Goal: Task Accomplishment & Management: Use online tool/utility

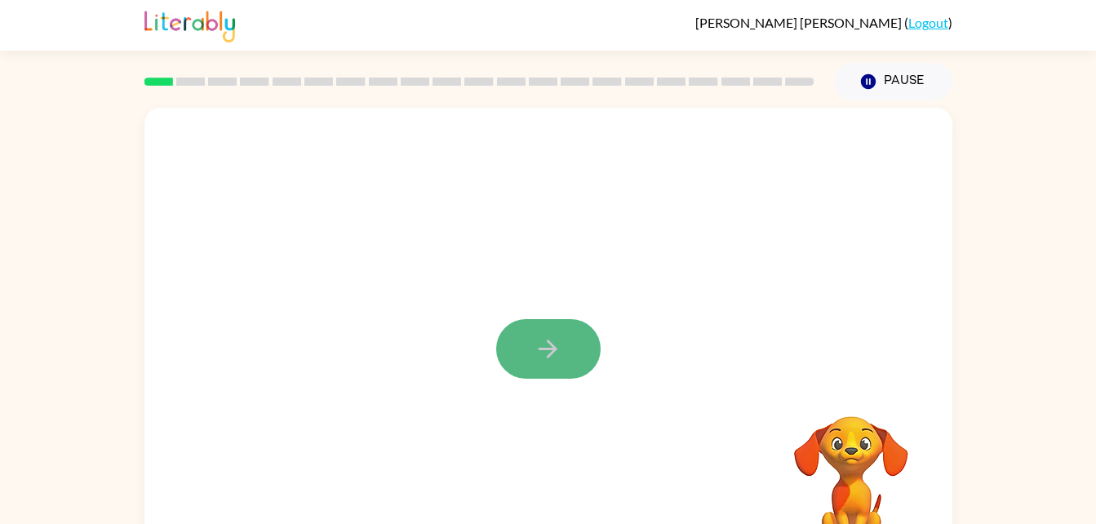
click at [554, 327] on button "button" at bounding box center [548, 349] width 104 height 60
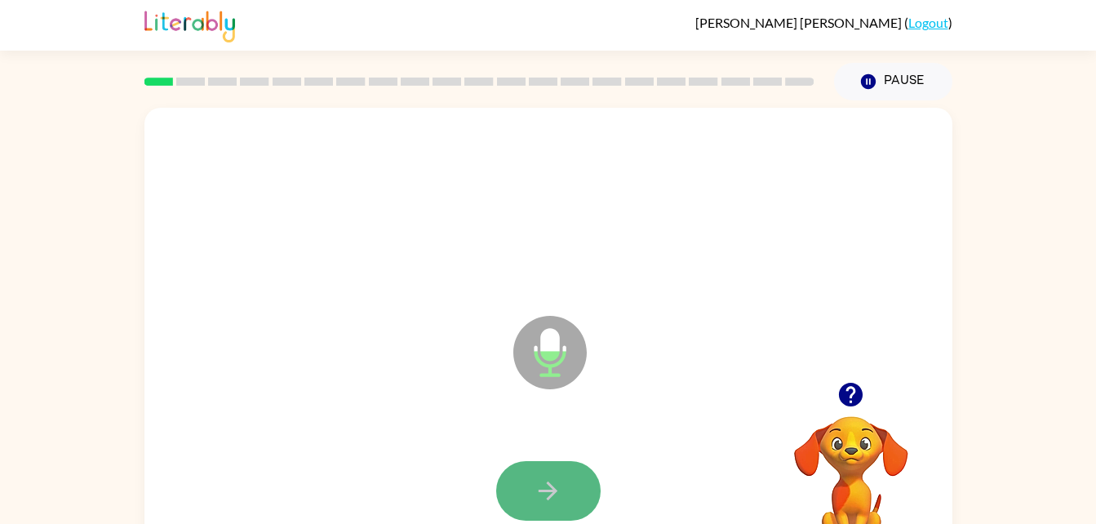
click at [554, 474] on button "button" at bounding box center [548, 491] width 104 height 60
click at [542, 389] on icon "Microphone The Microphone is here when it is your turn to talk" at bounding box center [631, 373] width 245 height 122
click at [304, 451] on div at bounding box center [549, 492] width 776 height 134
click at [562, 478] on icon "button" at bounding box center [548, 491] width 29 height 29
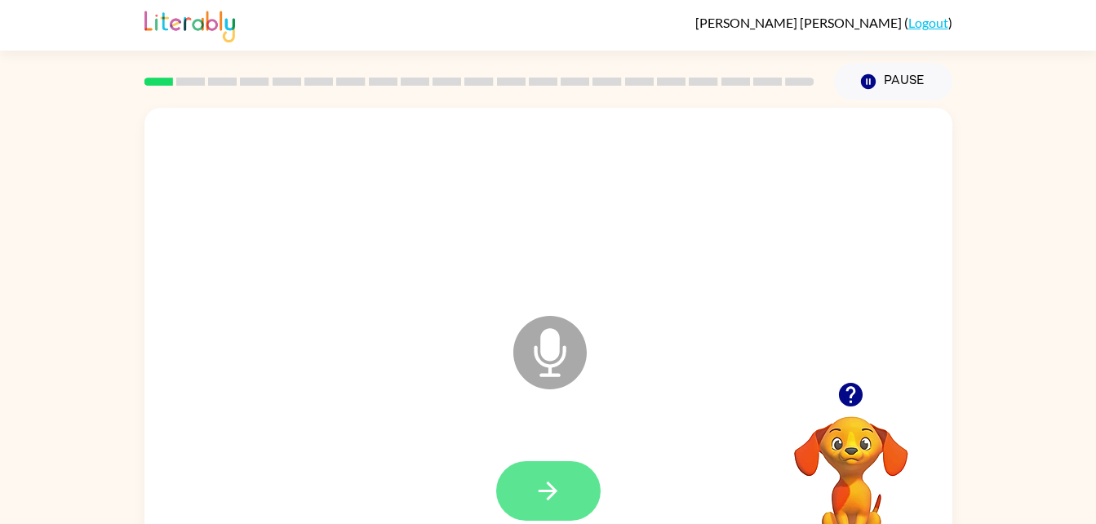
click at [574, 463] on button "button" at bounding box center [548, 491] width 104 height 60
click at [555, 495] on icon "button" at bounding box center [548, 491] width 29 height 29
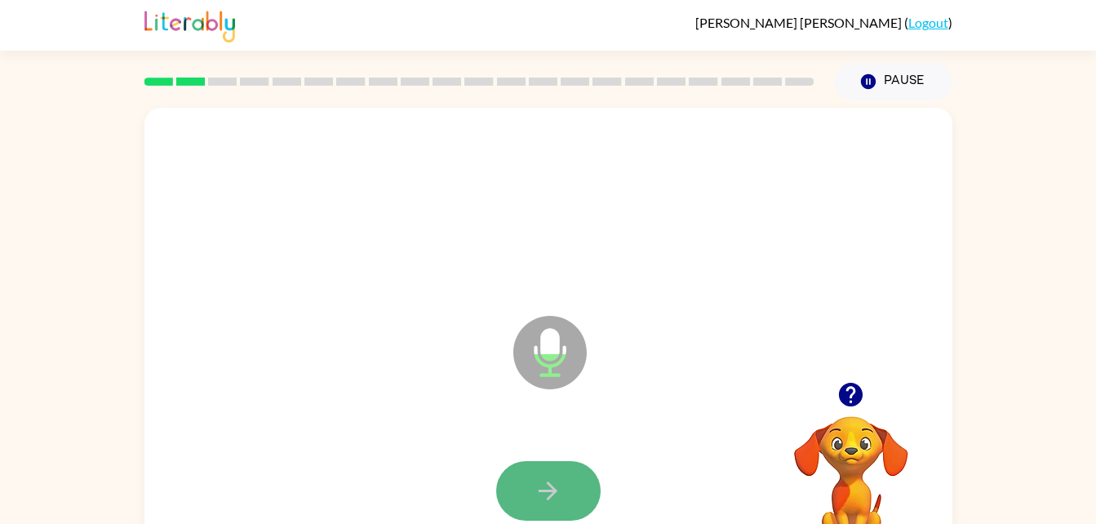
click at [566, 508] on button "button" at bounding box center [548, 491] width 104 height 60
click at [575, 523] on html "Rosalee Mullen ( Logout ) Pause Pause Microphone The Microphone is here when it…" at bounding box center [548, 287] width 1096 height 574
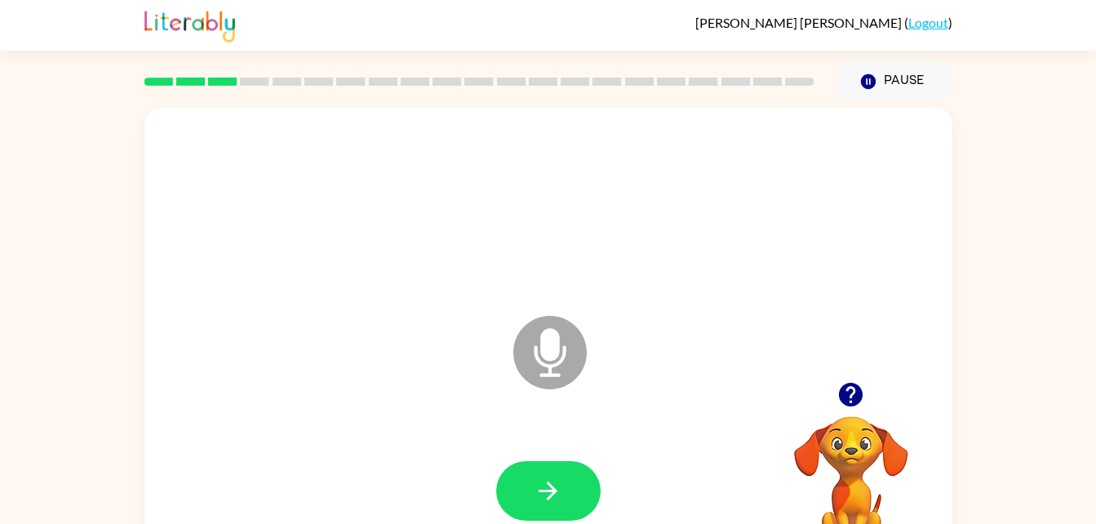
click at [575, 523] on html "Rosalee Mullen ( Logout ) Pause Pause Microphone The Microphone is here when it…" at bounding box center [548, 287] width 1096 height 574
click at [572, 513] on button "button" at bounding box center [548, 491] width 104 height 60
click at [549, 496] on icon "button" at bounding box center [548, 491] width 29 height 29
click at [554, 499] on icon "button" at bounding box center [548, 491] width 29 height 29
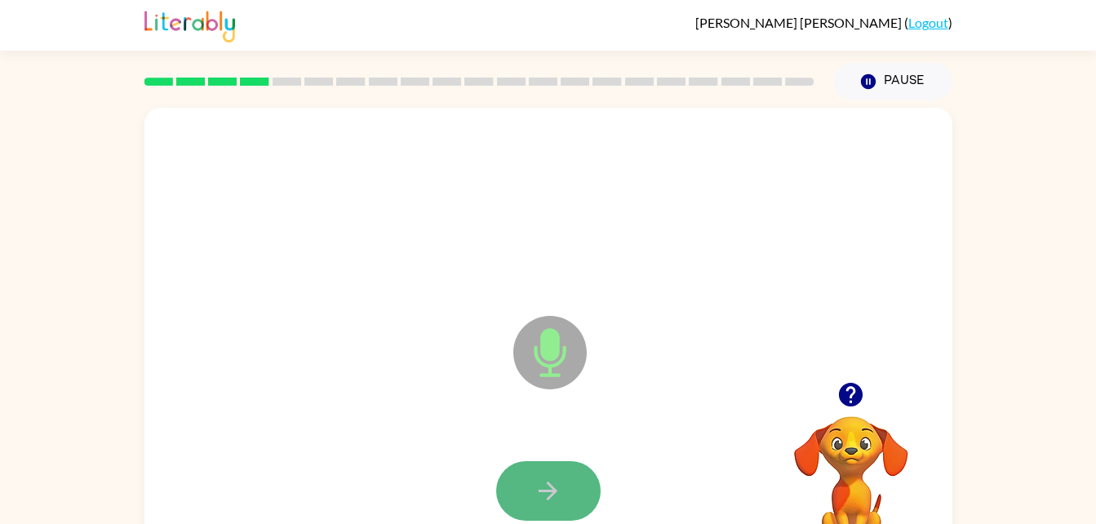
click at [554, 499] on icon "button" at bounding box center [548, 491] width 29 height 29
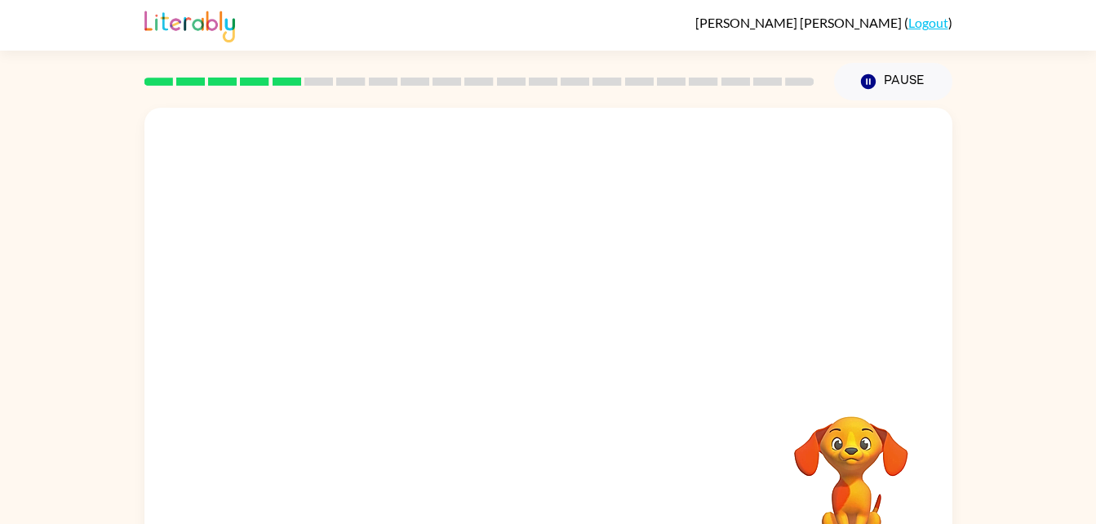
click at [580, 274] on div at bounding box center [549, 341] width 808 height 466
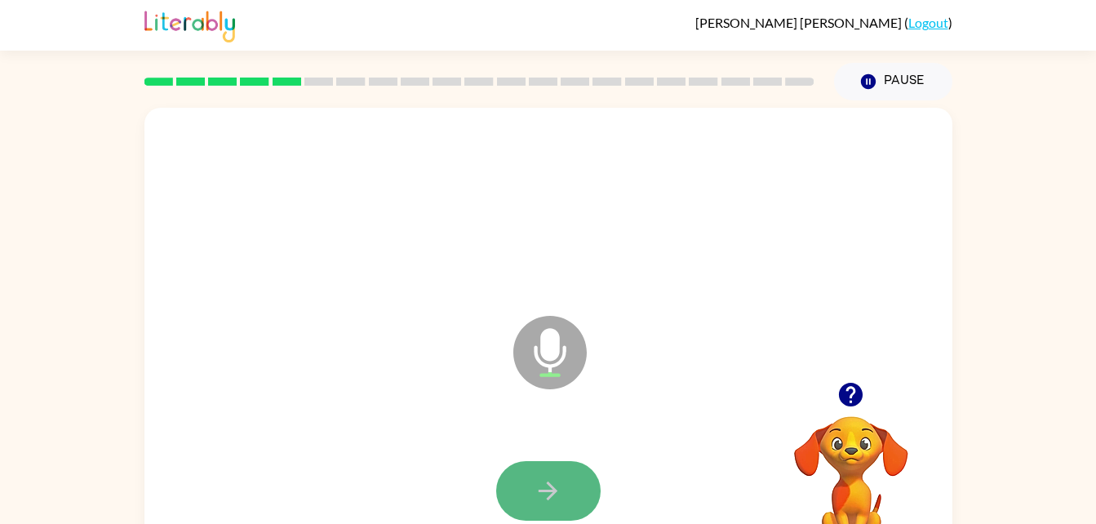
click at [566, 465] on button "button" at bounding box center [548, 491] width 104 height 60
click at [543, 512] on button "button" at bounding box center [548, 491] width 104 height 60
click at [557, 482] on icon "button" at bounding box center [548, 491] width 29 height 29
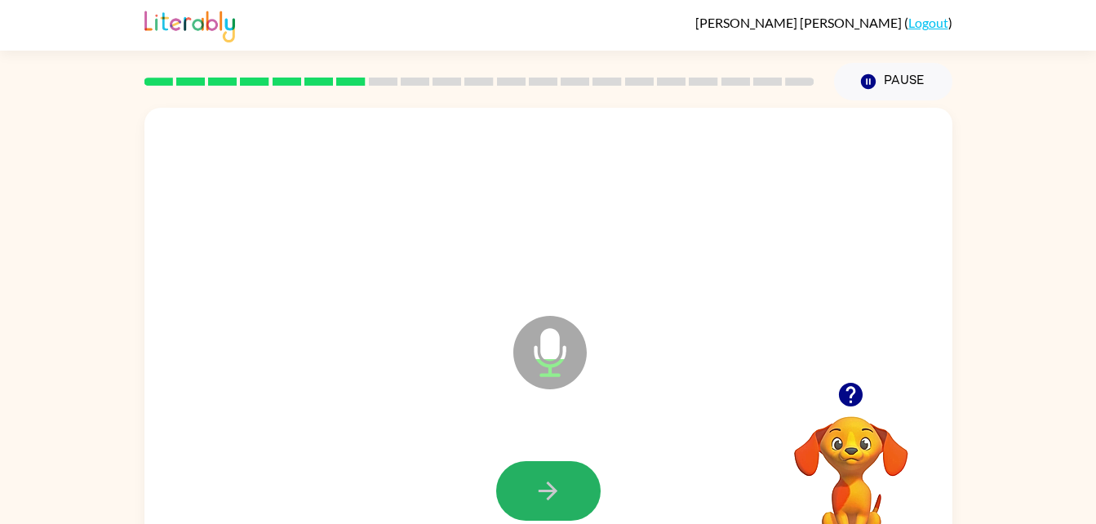
click at [557, 482] on icon "button" at bounding box center [548, 491] width 29 height 29
click at [626, 476] on div at bounding box center [549, 492] width 776 height 134
click at [565, 479] on button "button" at bounding box center [548, 491] width 104 height 60
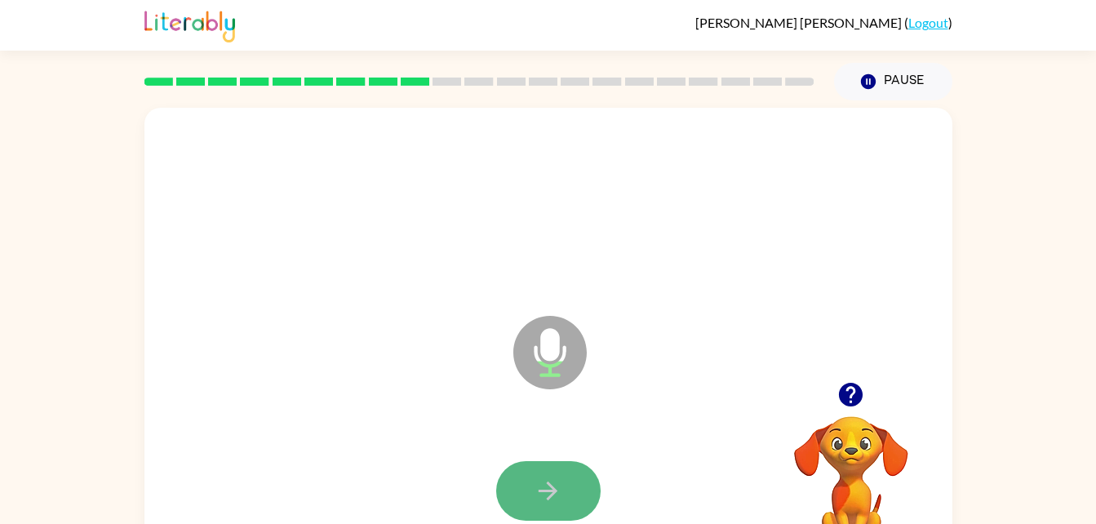
click at [534, 480] on icon "button" at bounding box center [548, 491] width 29 height 29
click at [536, 500] on icon "button" at bounding box center [548, 491] width 29 height 29
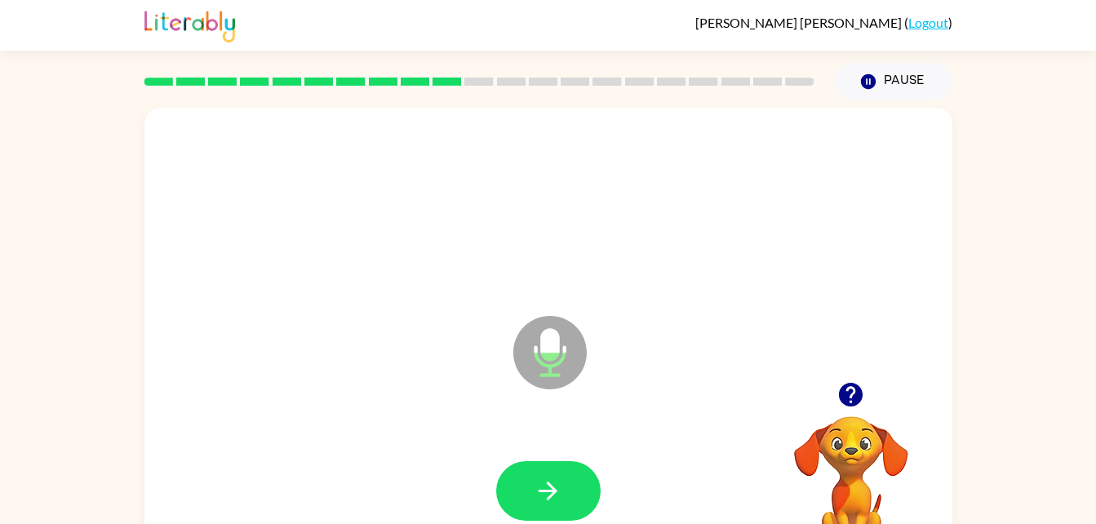
click at [486, 494] on div at bounding box center [549, 492] width 776 height 134
click at [576, 474] on button "button" at bounding box center [548, 491] width 104 height 60
click at [568, 493] on button "button" at bounding box center [548, 491] width 104 height 60
click at [764, 236] on div at bounding box center [549, 207] width 776 height 134
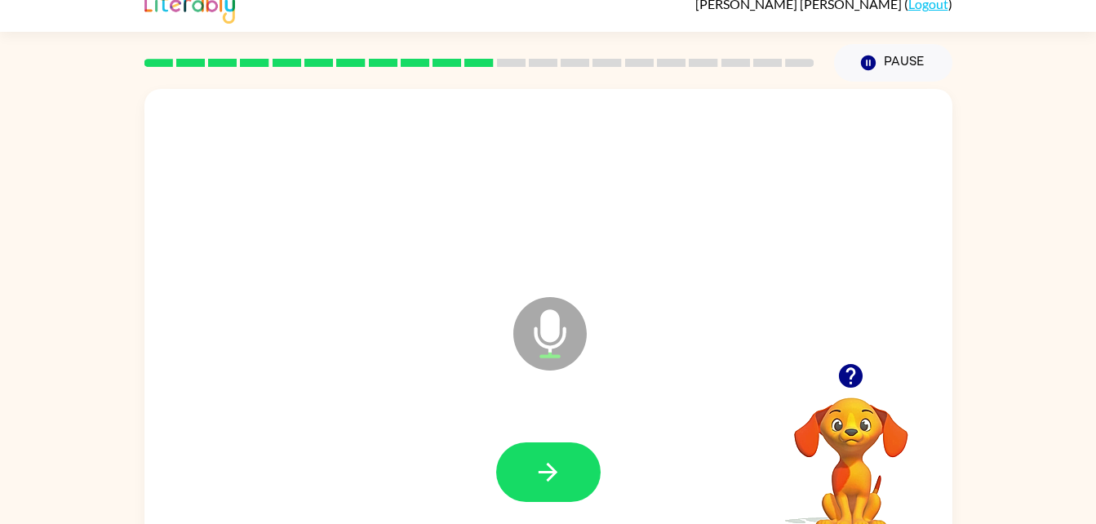
scroll to position [24, 0]
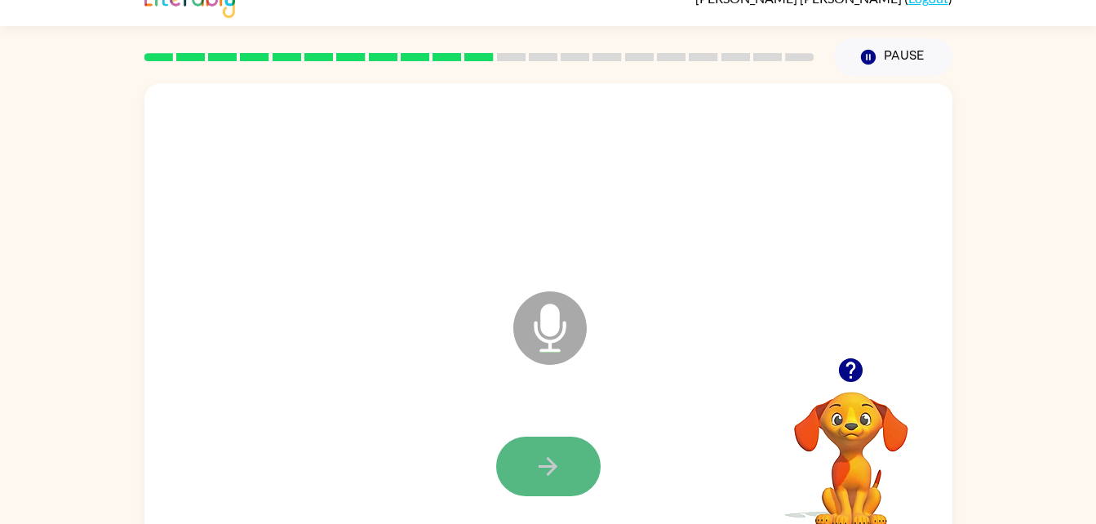
click at [544, 468] on icon "button" at bounding box center [548, 466] width 29 height 29
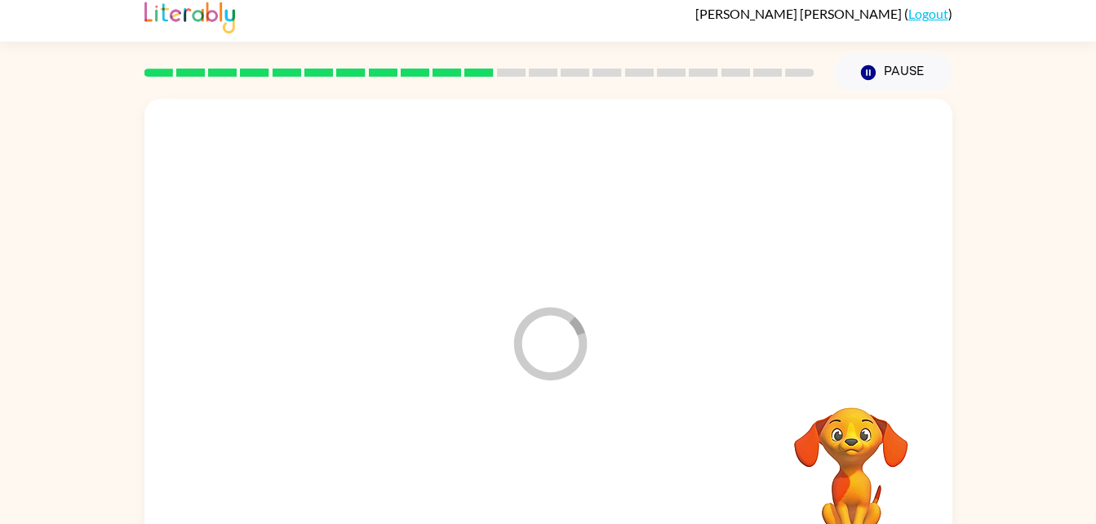
scroll to position [0, 0]
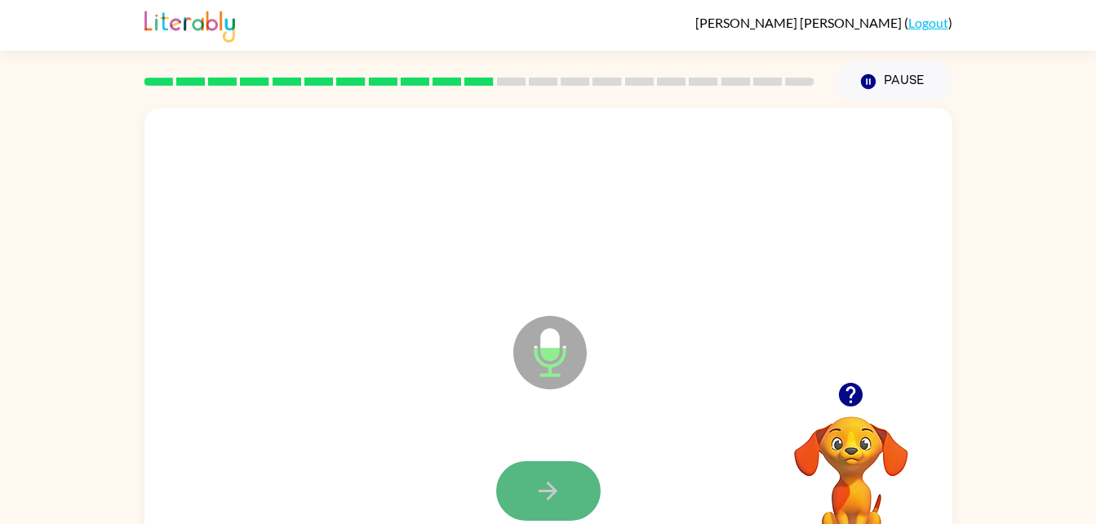
click at [566, 469] on button "button" at bounding box center [548, 491] width 104 height 60
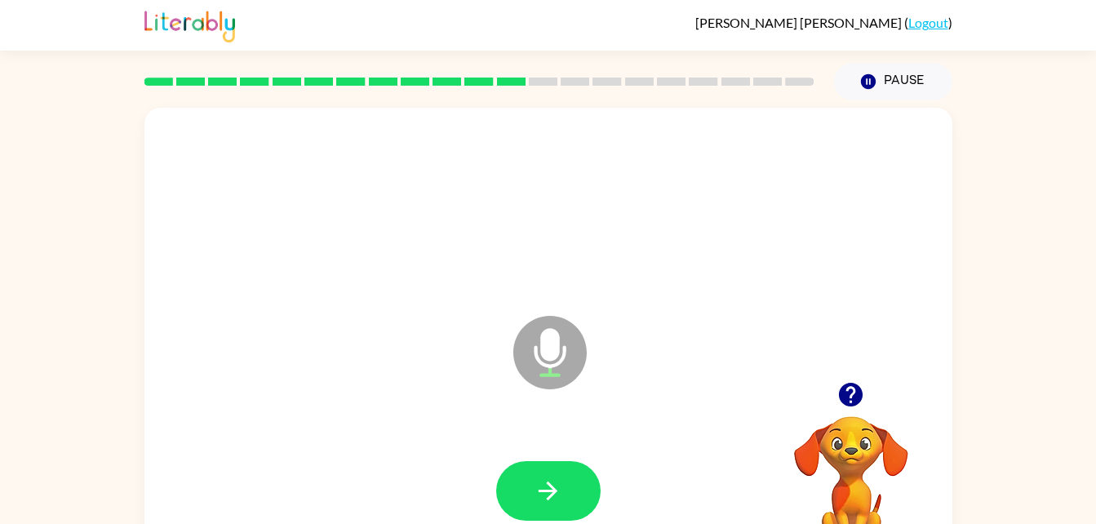
click at [508, 518] on div at bounding box center [548, 491] width 104 height 60
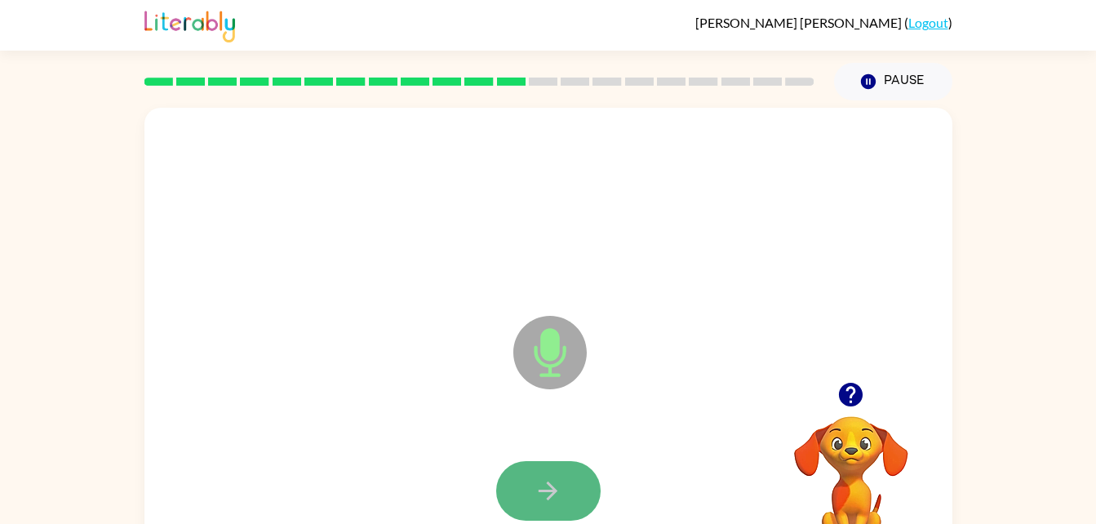
click at [556, 464] on button "button" at bounding box center [548, 491] width 104 height 60
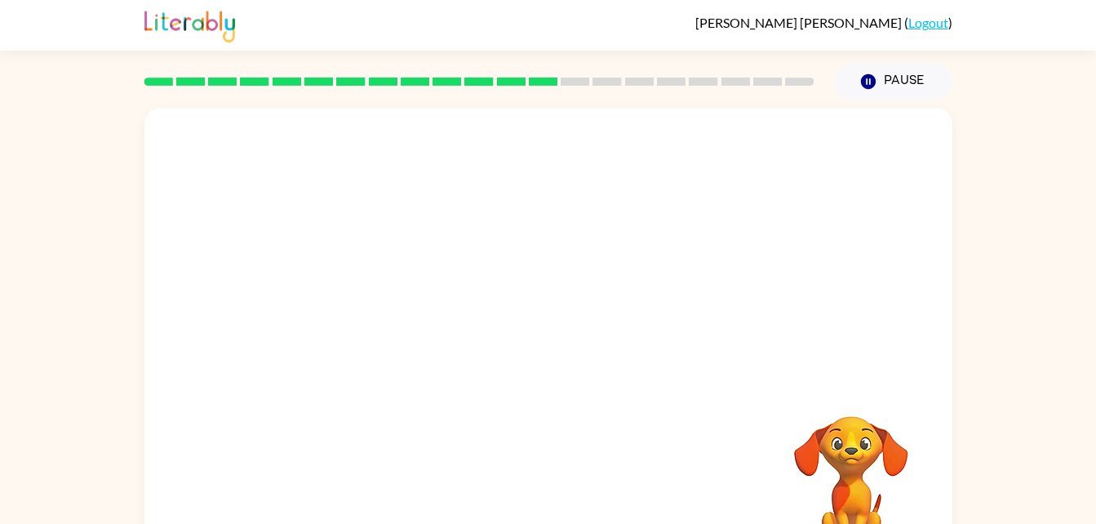
click at [869, 292] on div at bounding box center [549, 341] width 808 height 466
click at [868, 293] on div at bounding box center [549, 341] width 808 height 466
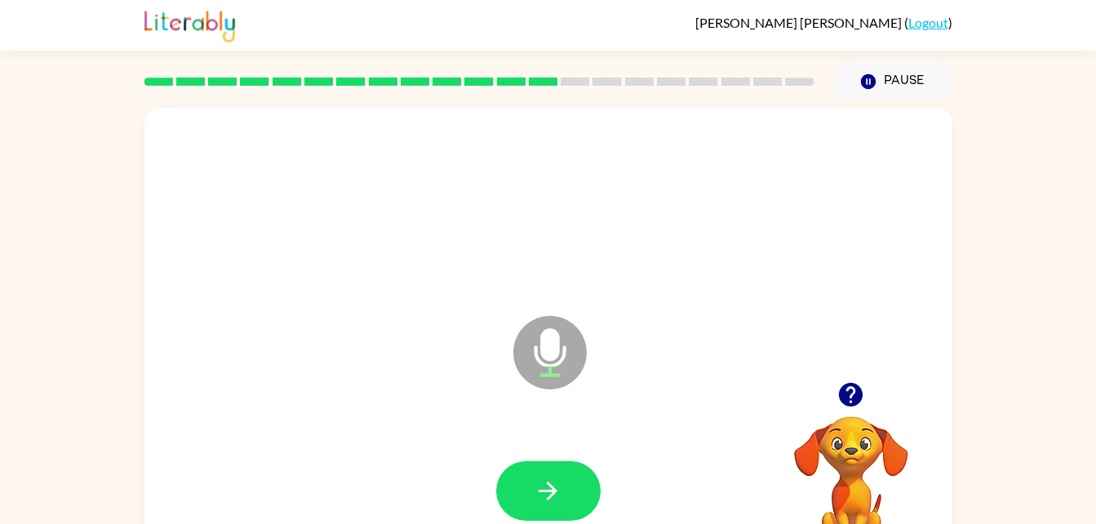
click at [589, 517] on div at bounding box center [548, 491] width 104 height 60
click at [557, 488] on icon "button" at bounding box center [548, 491] width 29 height 29
click at [539, 501] on icon "button" at bounding box center [548, 491] width 29 height 29
click at [521, 496] on button "button" at bounding box center [548, 491] width 104 height 60
click at [563, 494] on button "button" at bounding box center [548, 491] width 104 height 60
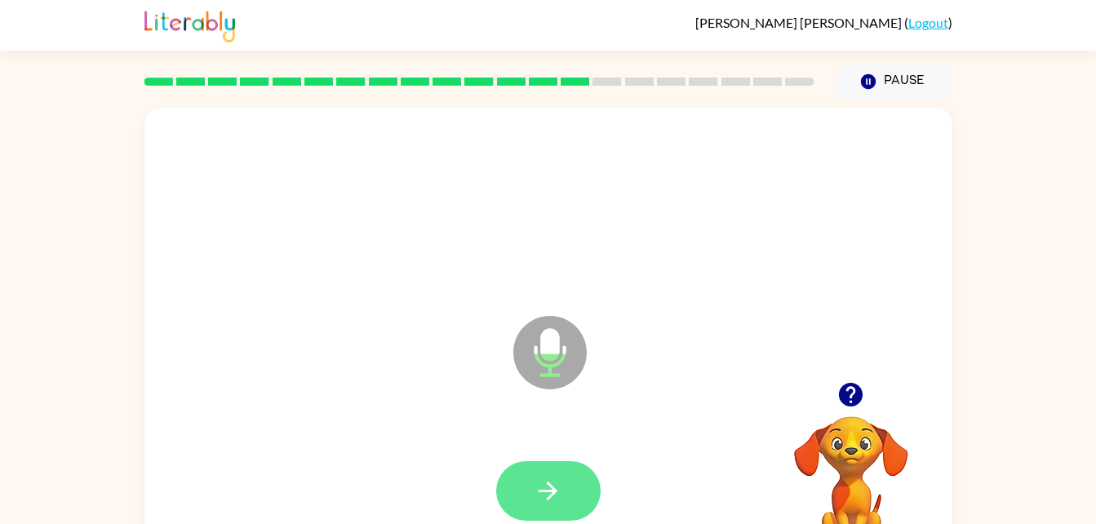
click at [563, 474] on button "button" at bounding box center [548, 491] width 104 height 60
click at [529, 467] on button "button" at bounding box center [548, 491] width 104 height 60
click at [522, 512] on button "button" at bounding box center [548, 491] width 104 height 60
click at [550, 519] on button "button" at bounding box center [548, 491] width 104 height 60
click at [550, 483] on icon "button" at bounding box center [548, 491] width 29 height 29
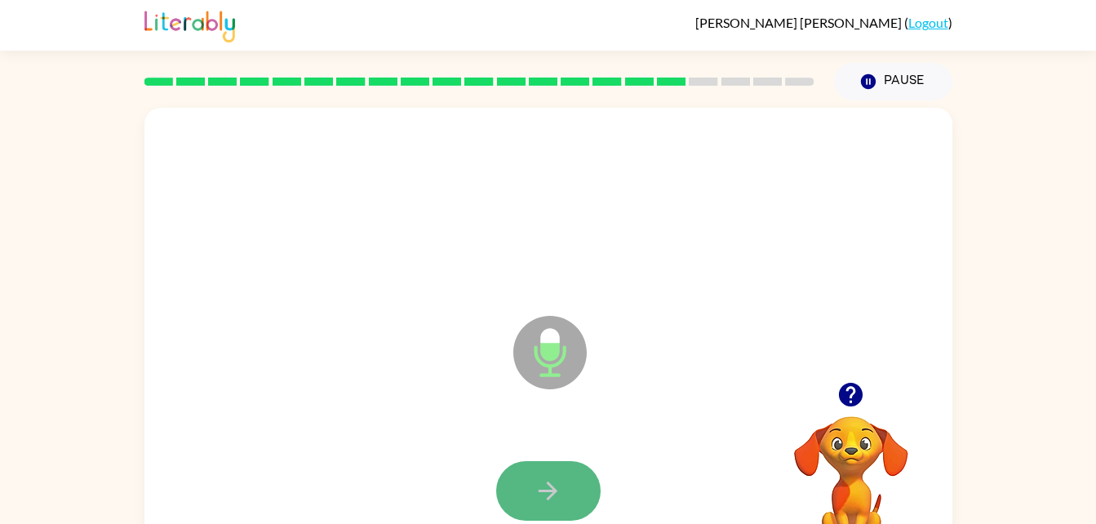
click at [548, 496] on icon "button" at bounding box center [548, 491] width 29 height 29
click at [560, 497] on icon "button" at bounding box center [548, 491] width 29 height 29
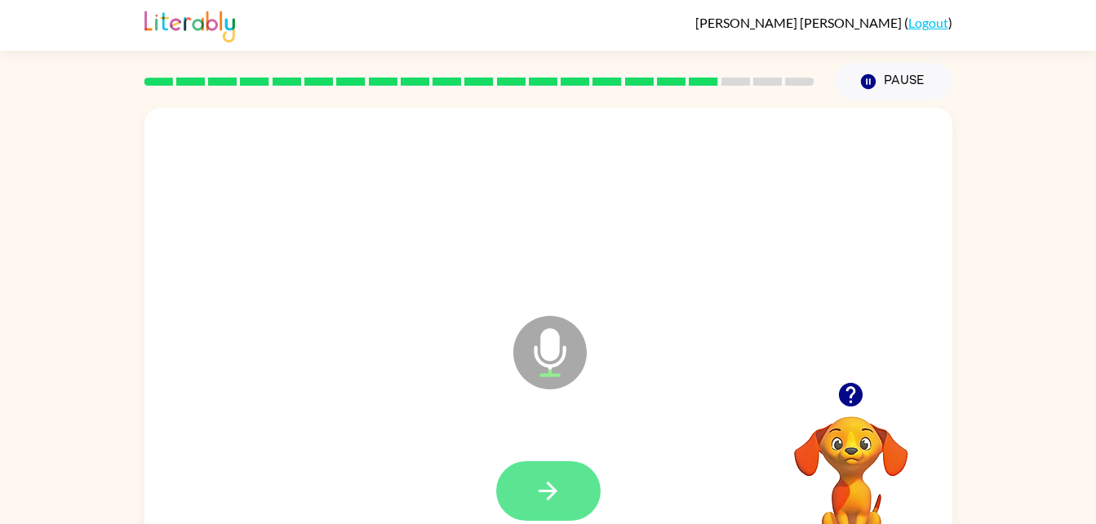
click at [548, 487] on icon "button" at bounding box center [548, 491] width 29 height 29
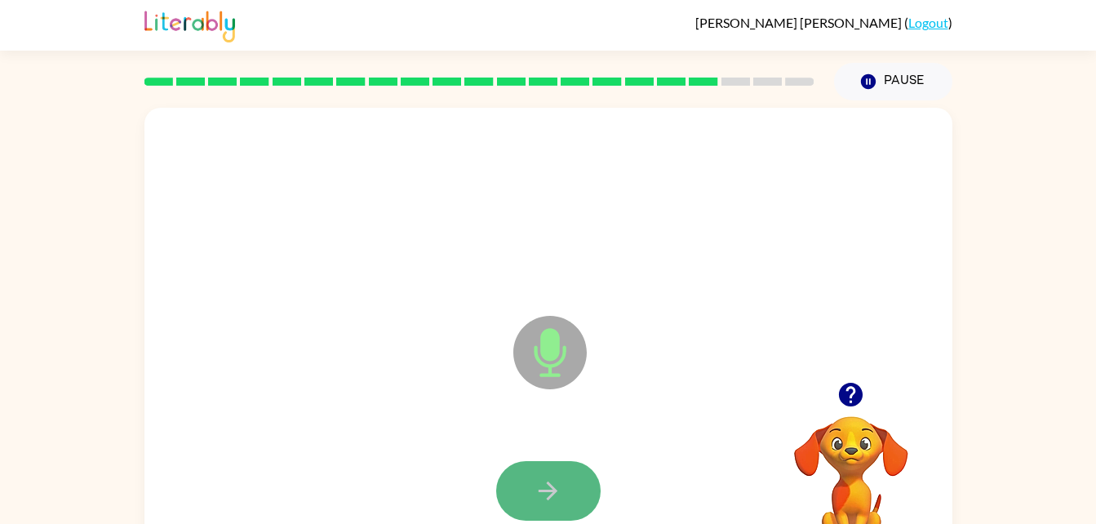
click at [542, 481] on icon "button" at bounding box center [548, 491] width 29 height 29
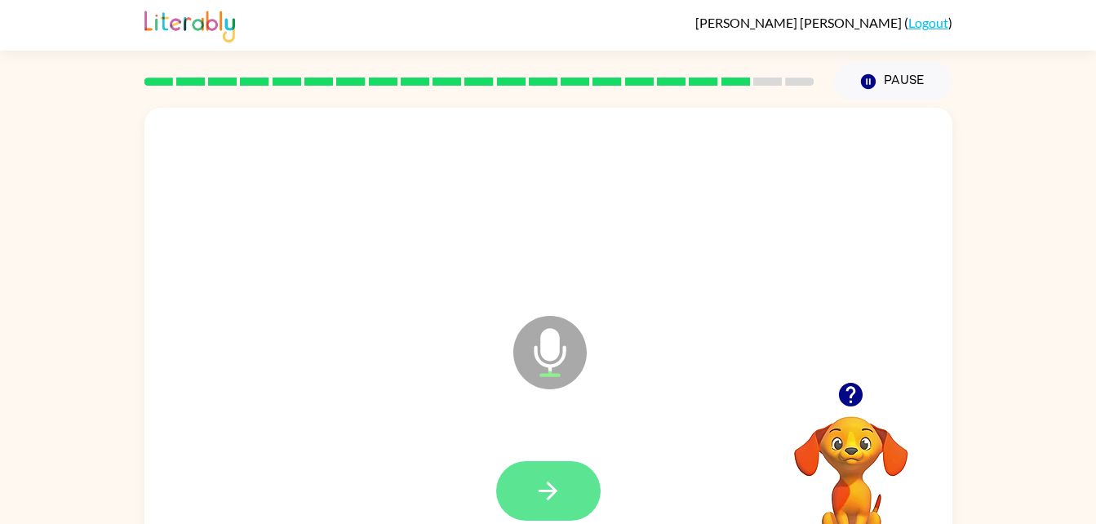
click at [530, 481] on button "button" at bounding box center [548, 491] width 104 height 60
click at [547, 483] on icon "button" at bounding box center [548, 491] width 19 height 19
click at [573, 481] on button "button" at bounding box center [548, 491] width 104 height 60
click at [540, 499] on icon "button" at bounding box center [548, 491] width 29 height 29
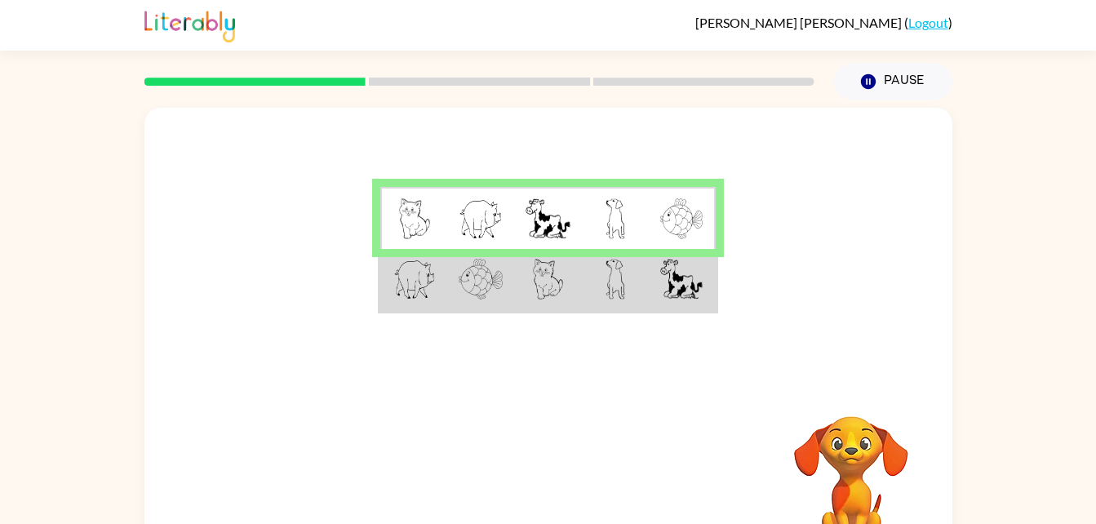
click at [519, 291] on td at bounding box center [547, 280] width 67 height 63
click at [522, 292] on td at bounding box center [547, 280] width 67 height 63
click at [522, 295] on td at bounding box center [547, 280] width 67 height 63
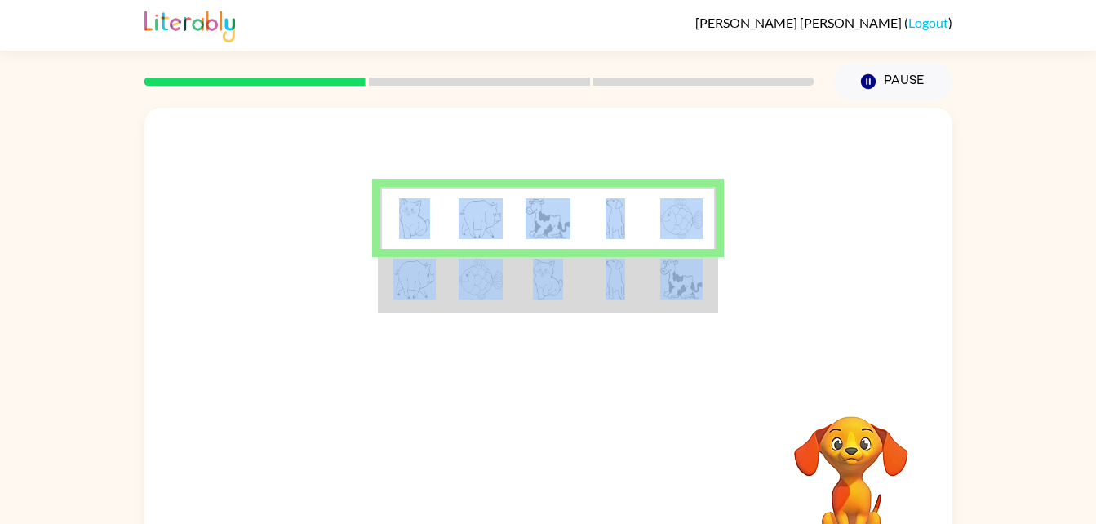
click at [522, 295] on td at bounding box center [547, 280] width 67 height 63
click at [387, 294] on td at bounding box center [413, 280] width 67 height 63
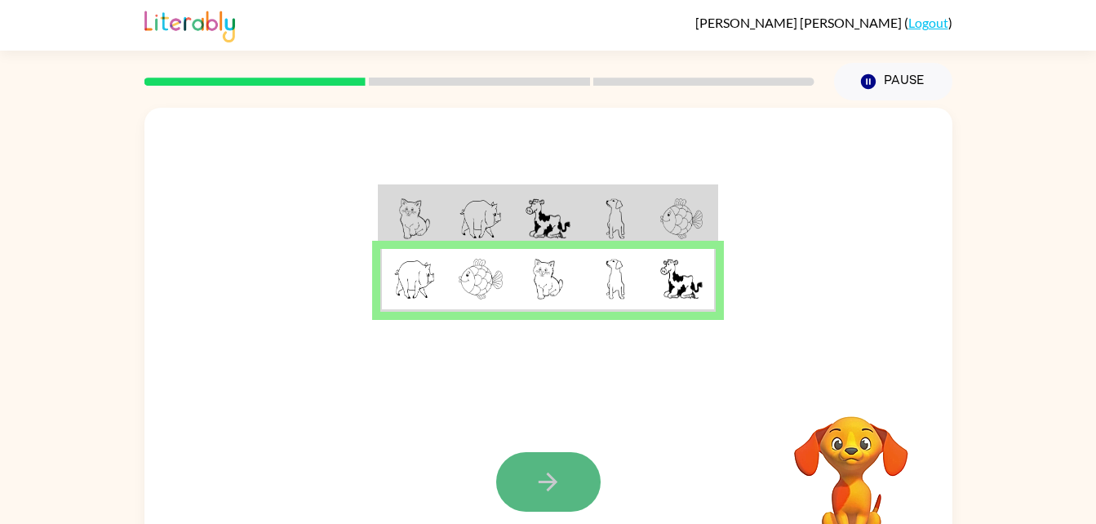
click at [542, 474] on icon "button" at bounding box center [548, 482] width 29 height 29
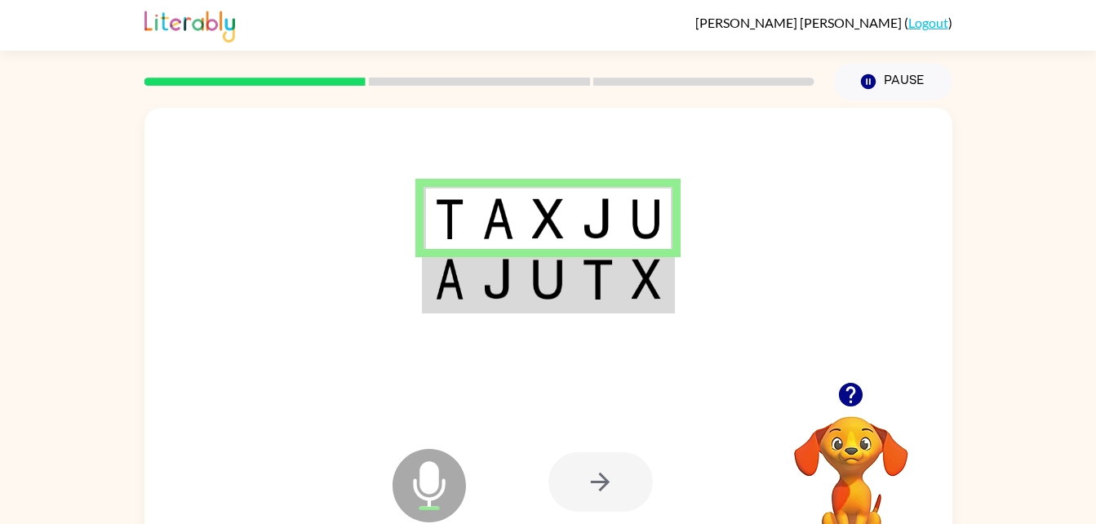
click at [429, 489] on icon "Microphone The Microphone is here when it is your turn to talk" at bounding box center [511, 506] width 245 height 122
click at [584, 507] on div at bounding box center [601, 482] width 104 height 60
click at [616, 493] on div at bounding box center [601, 482] width 104 height 60
click at [428, 300] on td at bounding box center [449, 280] width 50 height 63
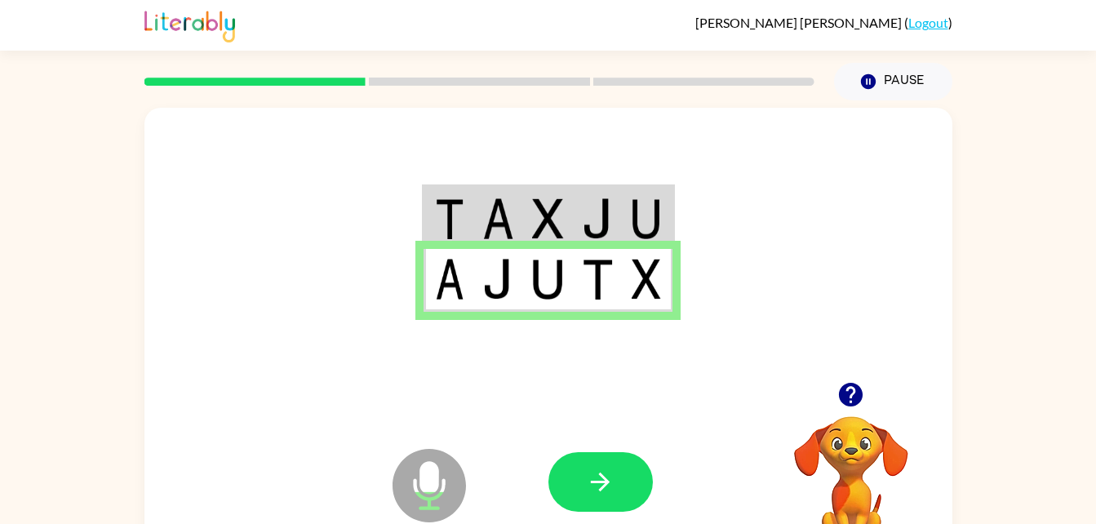
click at [598, 448] on icon "Microphone The Microphone is here when it is your turn to talk" at bounding box center [511, 506] width 245 height 122
click at [598, 454] on button "button" at bounding box center [601, 482] width 104 height 60
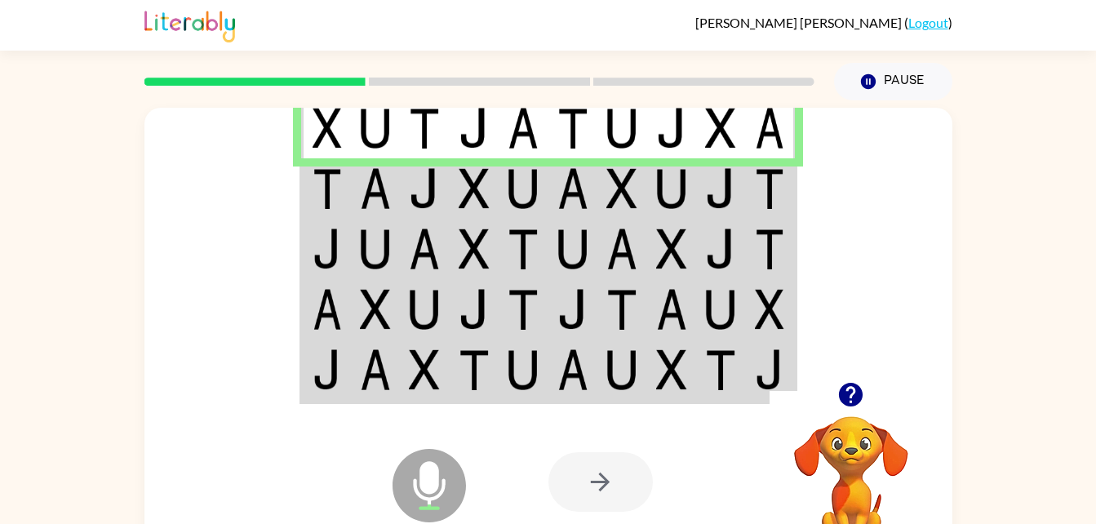
click at [323, 171] on img at bounding box center [327, 188] width 29 height 41
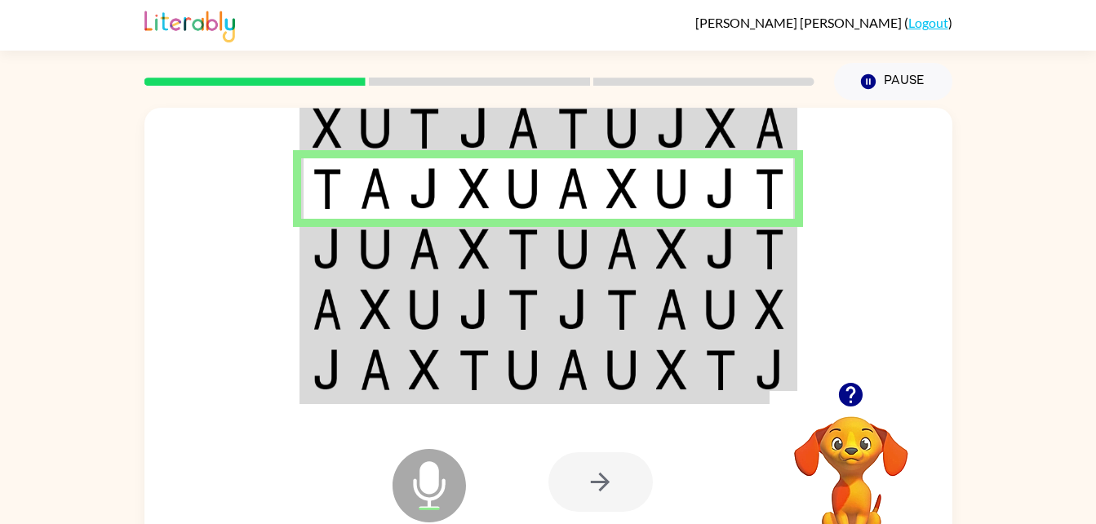
click at [316, 261] on img at bounding box center [327, 249] width 29 height 41
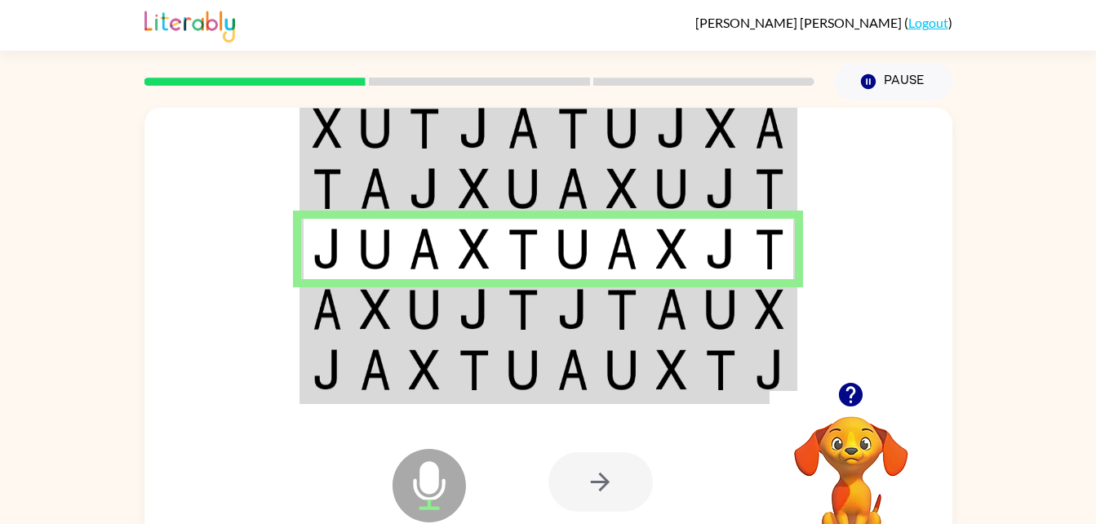
click at [310, 324] on td at bounding box center [326, 309] width 50 height 60
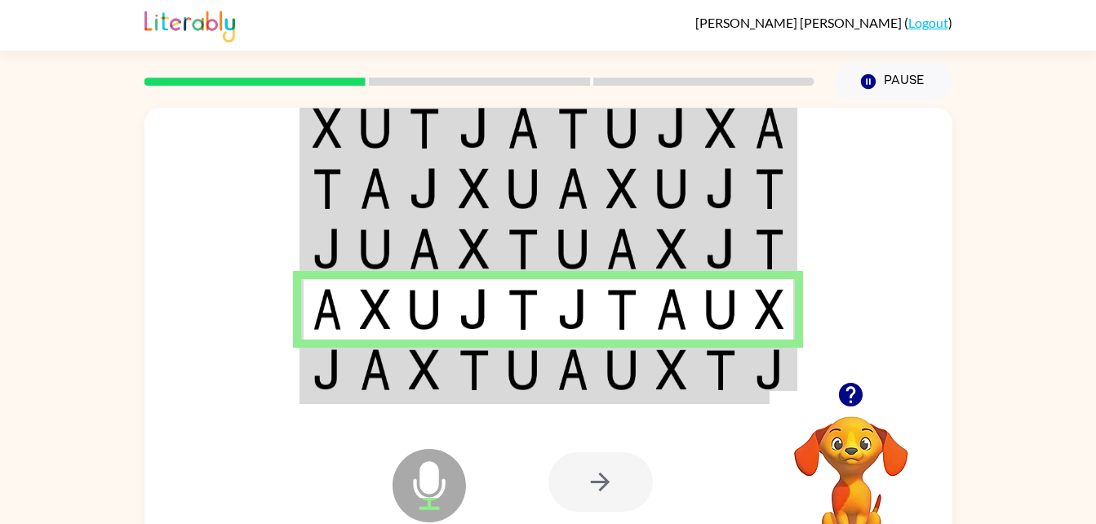
click at [391, 403] on div "Microphone The Microphone is here when it is your turn to talk" at bounding box center [389, 444] width 162 height 109
click at [346, 385] on td at bounding box center [326, 371] width 50 height 63
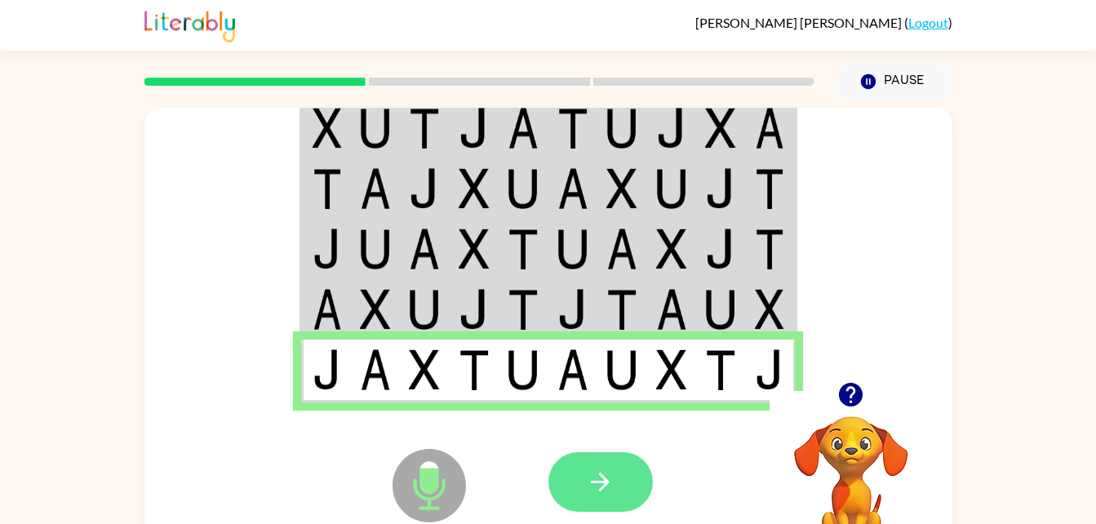
click at [631, 493] on button "button" at bounding box center [601, 482] width 104 height 60
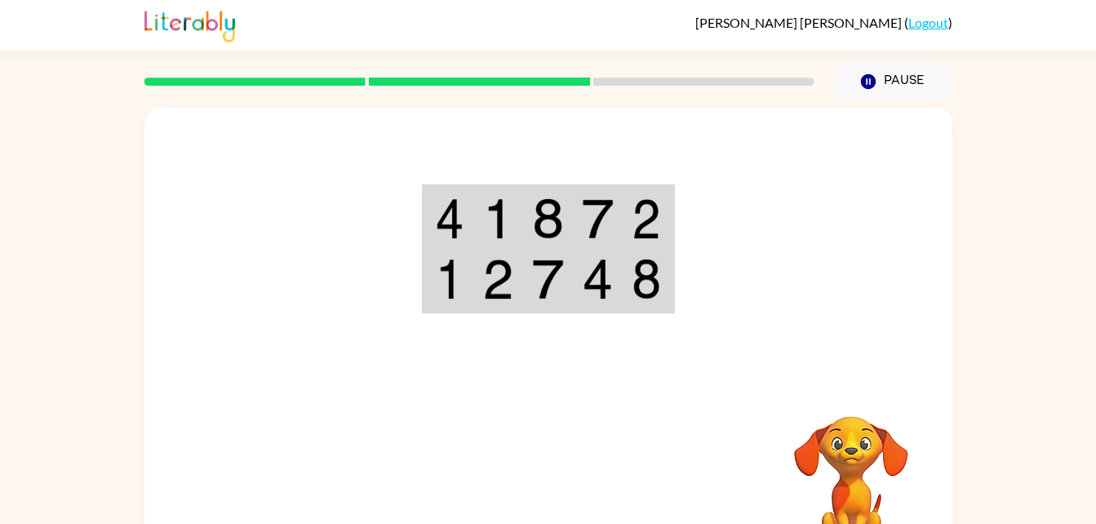
click at [666, 273] on td at bounding box center [648, 280] width 50 height 63
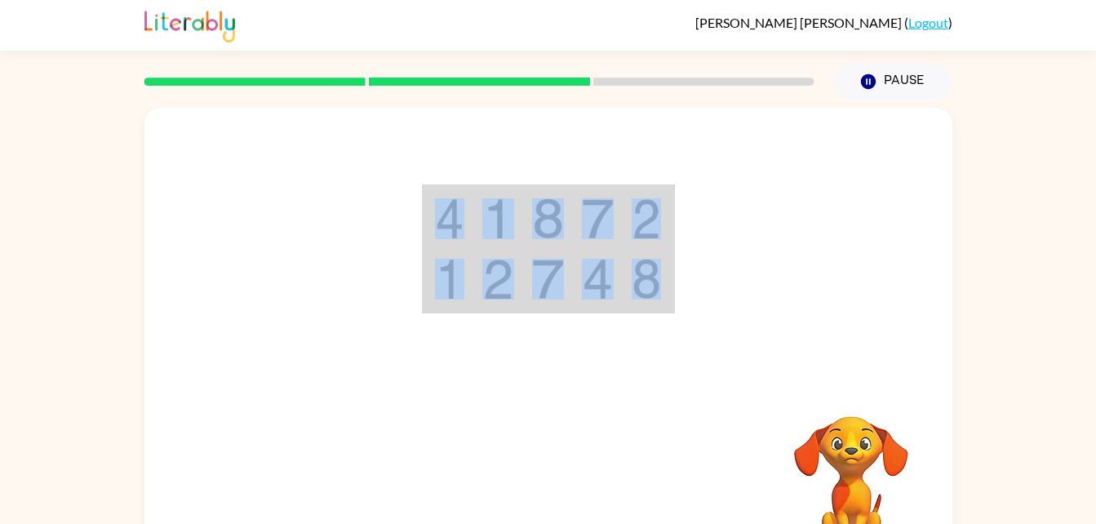
drag, startPoint x: 666, startPoint y: 273, endPoint x: 479, endPoint y: 286, distance: 187.4
click at [479, 286] on tr at bounding box center [548, 280] width 249 height 63
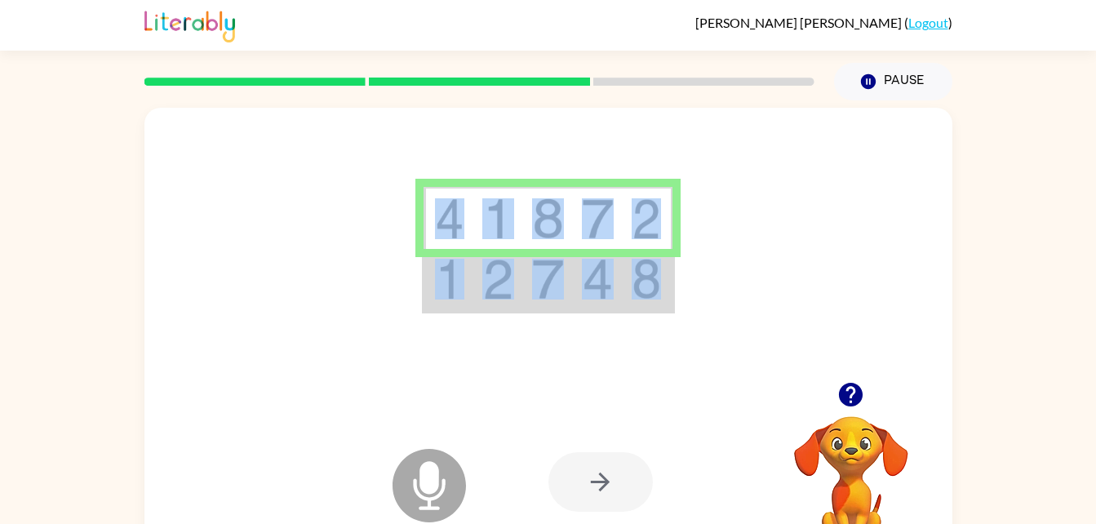
click at [456, 297] on img at bounding box center [449, 279] width 29 height 41
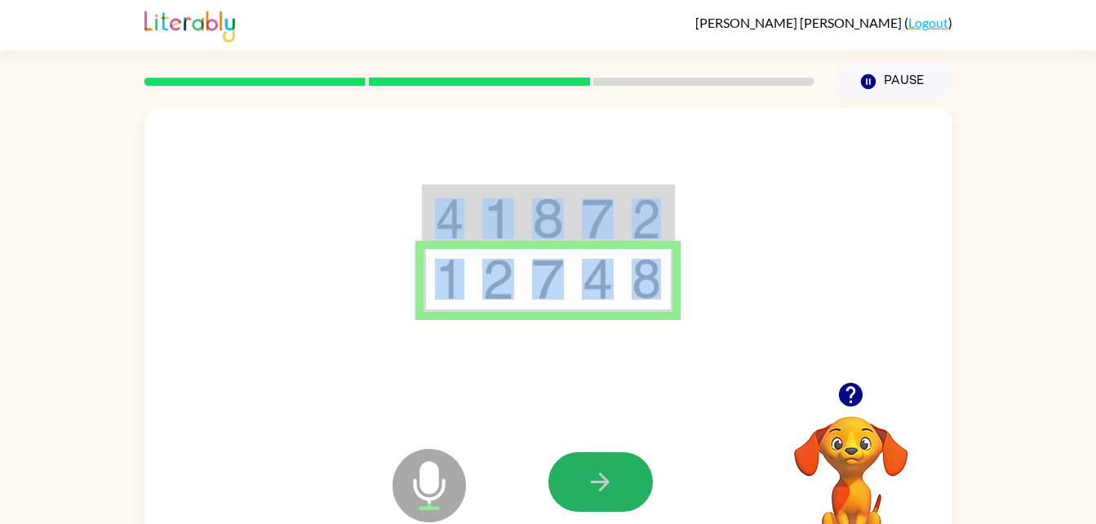
click at [575, 511] on button "button" at bounding box center [601, 482] width 104 height 60
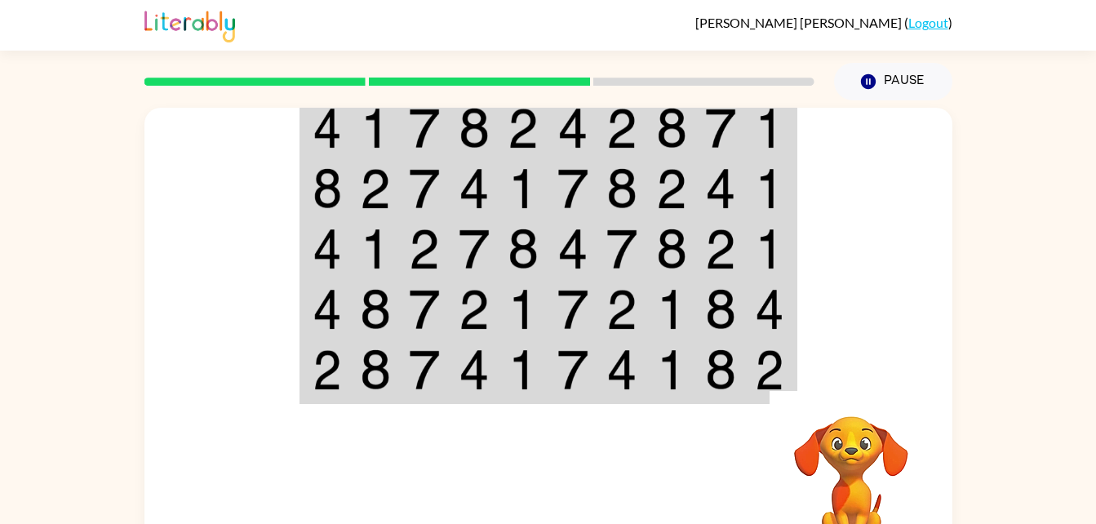
click at [313, 144] on img at bounding box center [327, 128] width 29 height 41
click at [300, 140] on table at bounding box center [549, 249] width 498 height 310
click at [317, 148] on img at bounding box center [327, 128] width 29 height 41
click at [303, 167] on td at bounding box center [326, 188] width 50 height 60
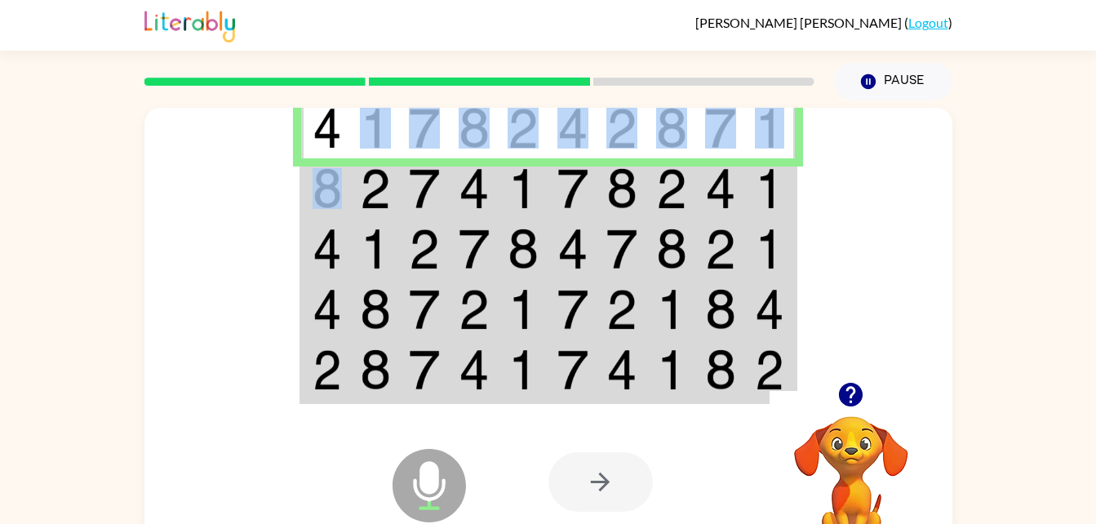
drag, startPoint x: 343, startPoint y: 192, endPoint x: 375, endPoint y: 133, distance: 66.8
click at [375, 133] on tbody at bounding box center [548, 249] width 494 height 306
click at [379, 171] on img at bounding box center [375, 188] width 31 height 41
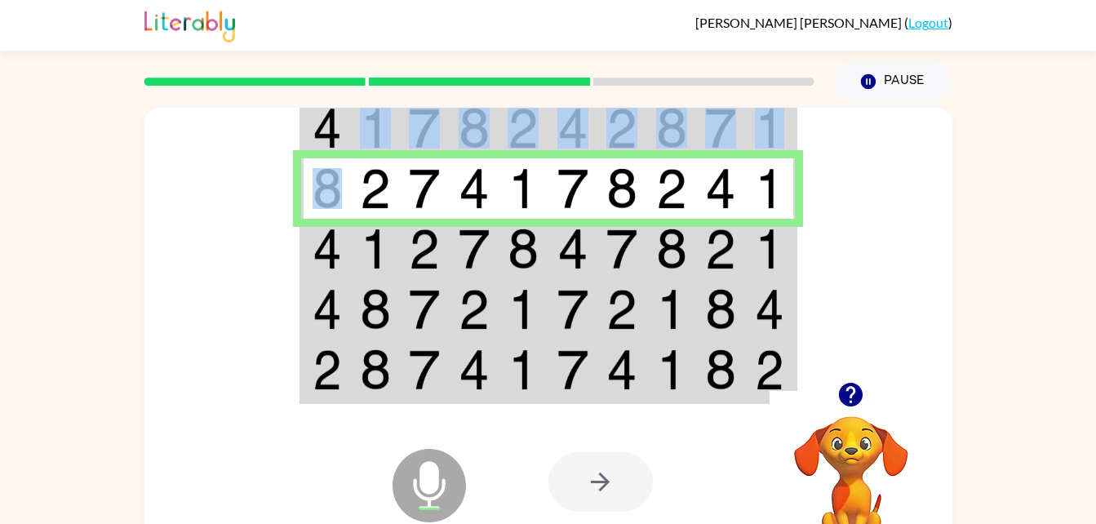
click at [326, 257] on img at bounding box center [327, 249] width 29 height 41
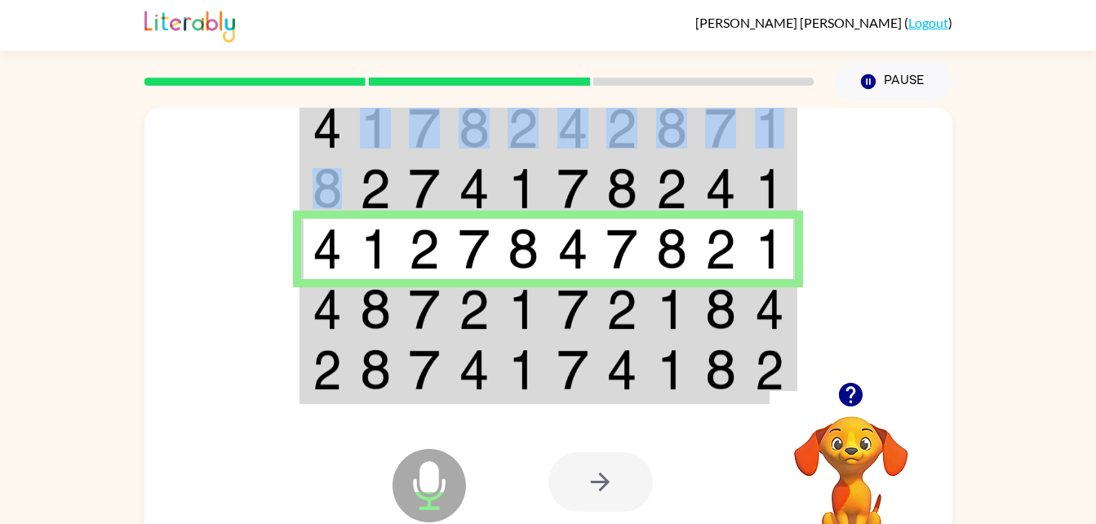
click at [325, 294] on img at bounding box center [327, 309] width 29 height 41
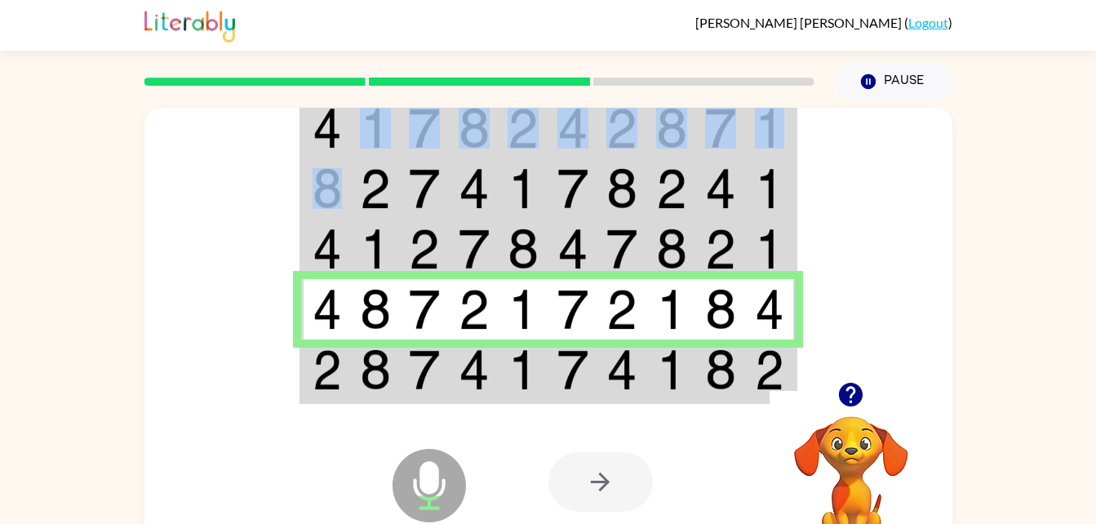
click at [325, 362] on img at bounding box center [327, 369] width 29 height 41
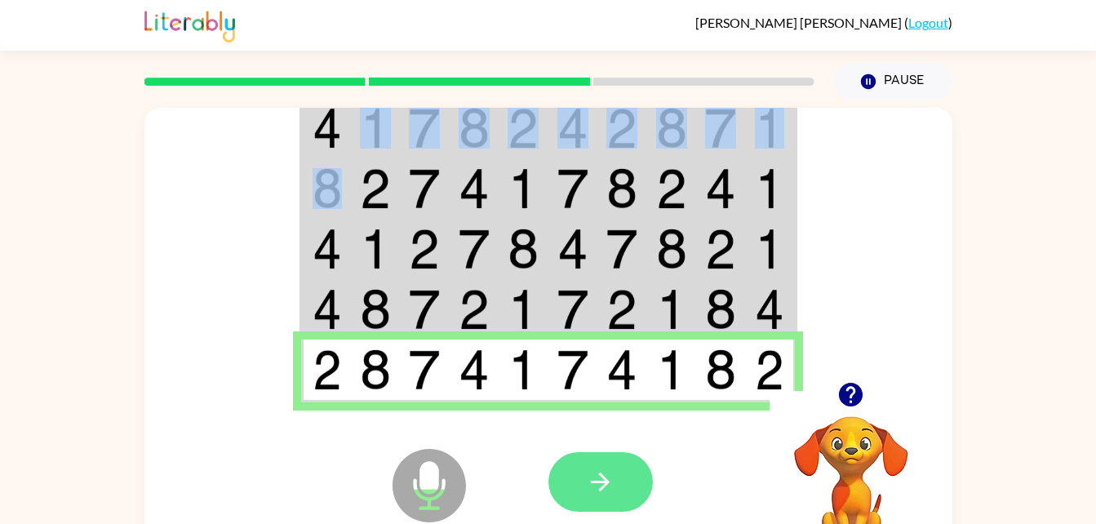
click at [601, 493] on icon "button" at bounding box center [600, 482] width 29 height 29
